Goal: Task Accomplishment & Management: Manage account settings

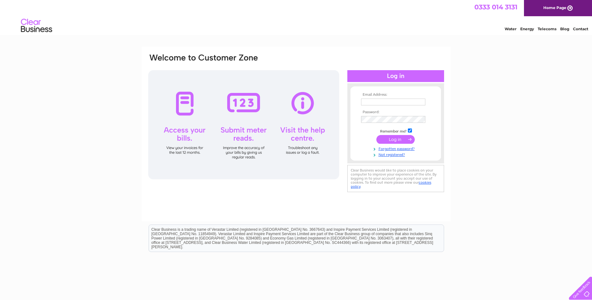
click at [398, 101] on input "text" at bounding box center [393, 102] width 64 height 7
type input "david@deansca.co.uk"
click at [376, 136] on input "submit" at bounding box center [395, 140] width 38 height 9
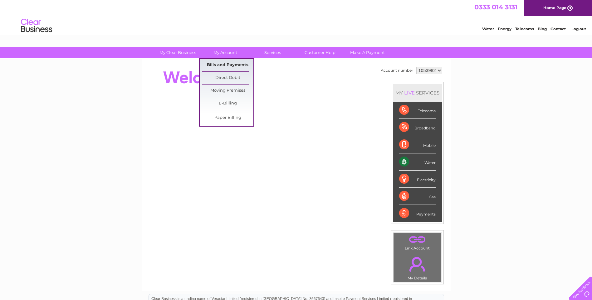
click at [223, 65] on link "Bills and Payments" at bounding box center [227, 65] width 51 height 12
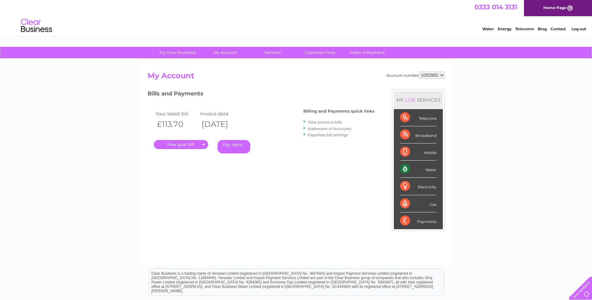
click at [181, 141] on link "." at bounding box center [181, 144] width 54 height 9
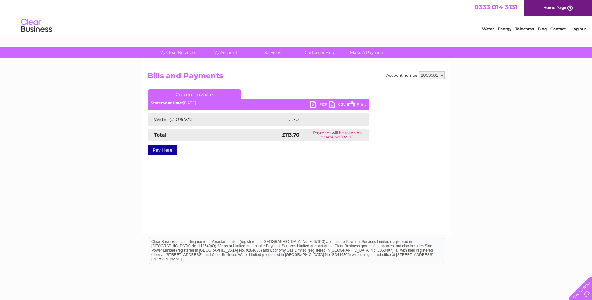
click at [357, 103] on link "Print" at bounding box center [356, 105] width 19 height 9
click at [582, 31] on link "Log out" at bounding box center [578, 29] width 15 height 5
